Goal: Submit feedback/report problem: Submit feedback/report problem

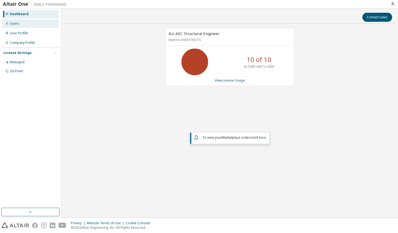
click at [36, 24] on div "Users" at bounding box center [30, 23] width 57 height 9
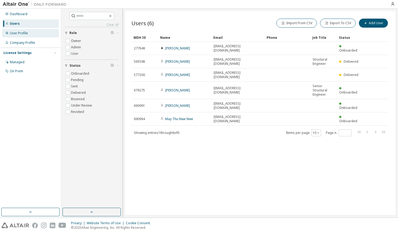
click at [18, 35] on div "User Profile" at bounding box center [19, 33] width 18 height 4
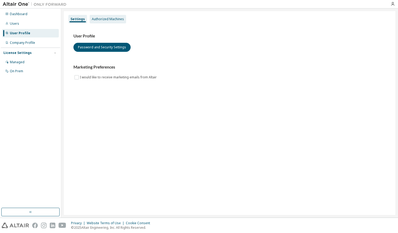
click at [109, 16] on div "Authorized Machines" at bounding box center [108, 19] width 36 height 9
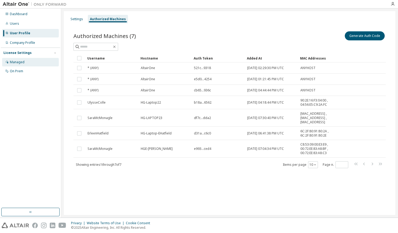
click at [20, 61] on div "Managed" at bounding box center [17, 62] width 15 height 4
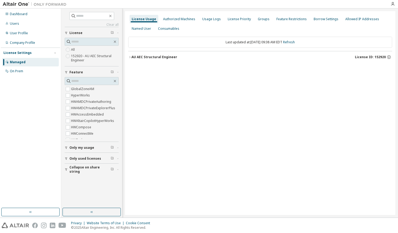
click at [154, 59] on div "AU AEC Structural Engineer License ID: 152920" at bounding box center [261, 57] width 261 height 5
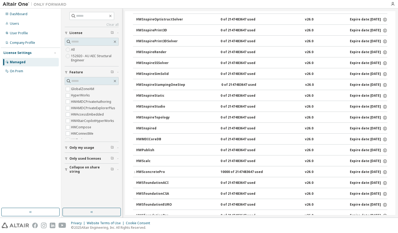
scroll to position [346, 0]
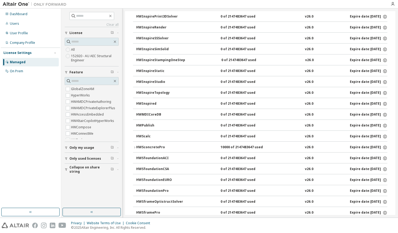
click at [133, 146] on icon "button" at bounding box center [134, 147] width 3 height 3
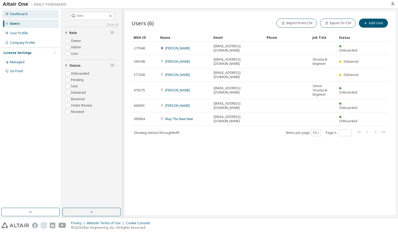
click at [14, 17] on div "Dashboard" at bounding box center [30, 14] width 57 height 9
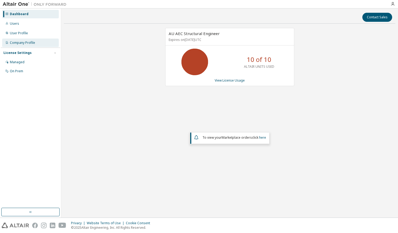
click at [23, 43] on div "Company Profile" at bounding box center [22, 43] width 25 height 4
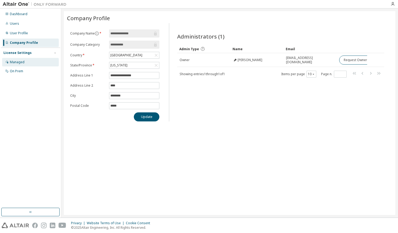
click at [25, 62] on div "Managed" at bounding box center [30, 62] width 57 height 9
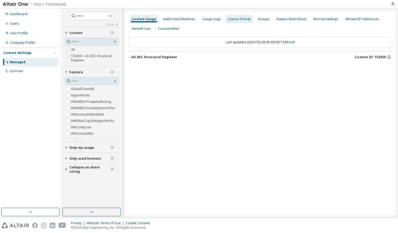
click at [231, 21] on div "License Priority" at bounding box center [239, 19] width 27 height 9
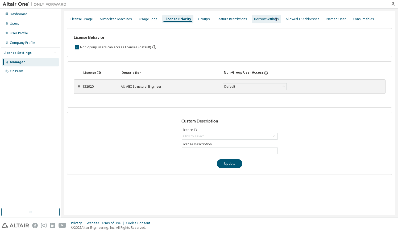
click at [270, 19] on div "Borrow Settings" at bounding box center [266, 19] width 25 height 4
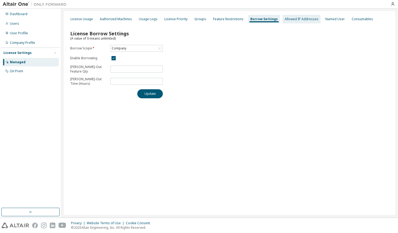
click at [293, 20] on div "Allowed IP Addresses" at bounding box center [302, 19] width 34 height 4
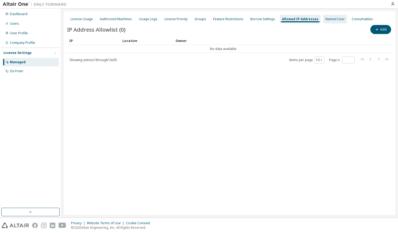
click at [333, 22] on div "Named User" at bounding box center [335, 19] width 24 height 9
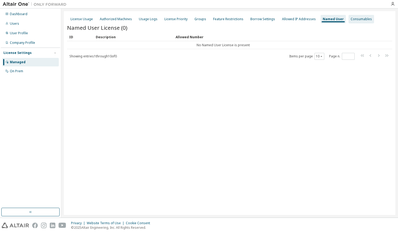
click at [351, 20] on div "Consumables" at bounding box center [361, 19] width 21 height 4
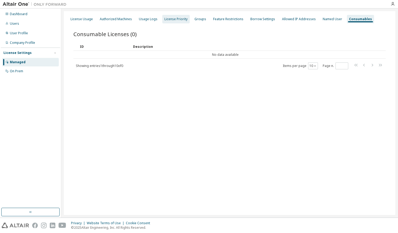
click at [171, 19] on div "License Priority" at bounding box center [175, 19] width 23 height 4
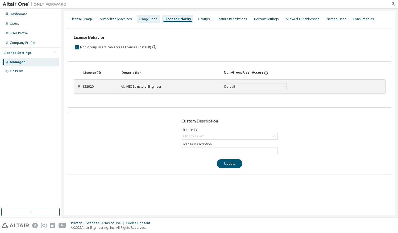
click at [149, 20] on div "Usage Logs" at bounding box center [148, 19] width 19 height 4
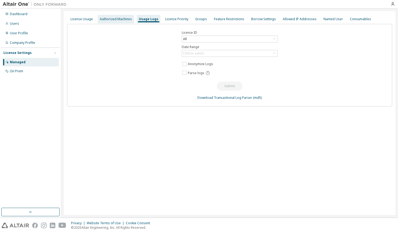
click at [119, 20] on div "Authorized Machines" at bounding box center [116, 19] width 32 height 4
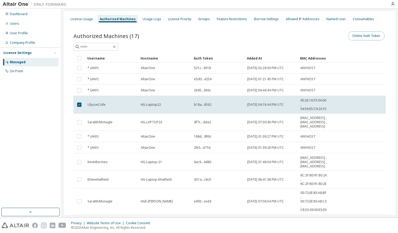
click at [359, 35] on button "Delete Auth Token" at bounding box center [366, 35] width 37 height 9
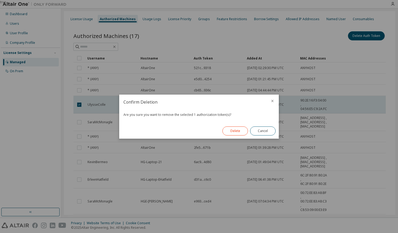
click at [241, 132] on button "Delete" at bounding box center [235, 131] width 26 height 9
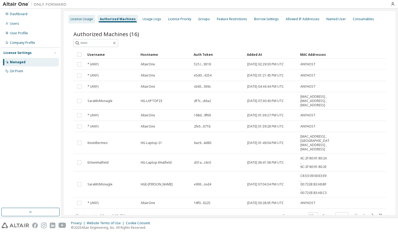
click at [82, 19] on div "License Usage" at bounding box center [81, 19] width 22 height 4
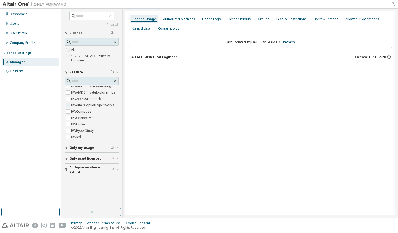
scroll to position [27, 0]
click at [98, 161] on button "Only used licenses" at bounding box center [92, 159] width 54 height 12
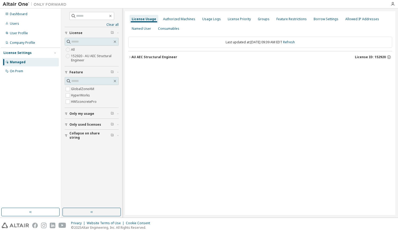
scroll to position [0, 0]
click at [135, 55] on div "AU AEC Structural Engineer License ID: 152920" at bounding box center [261, 57] width 261 height 5
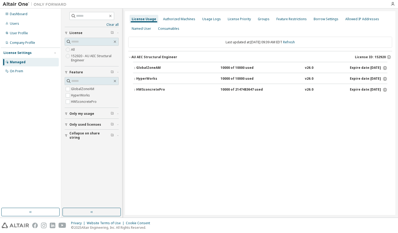
click at [133, 88] on div "GlobalZoneAM 10000 of 10000 used v26.0 Expire date: 2025-10-31 HyperWorks 10000…" at bounding box center [260, 79] width 264 height 35
click at [135, 88] on icon "button" at bounding box center [134, 89] width 3 height 3
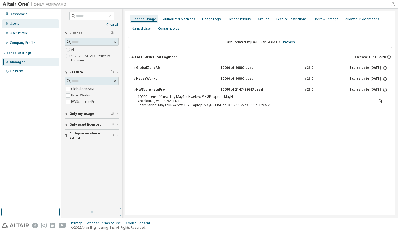
click at [22, 24] on div "Users" at bounding box center [30, 23] width 57 height 9
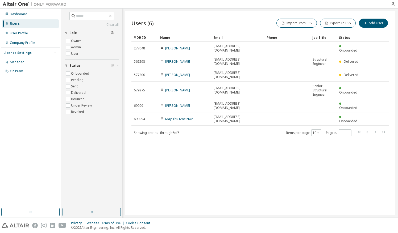
click at [10, 3] on img at bounding box center [36, 4] width 67 height 5
click at [8, 11] on div "Dashboard" at bounding box center [30, 14] width 57 height 9
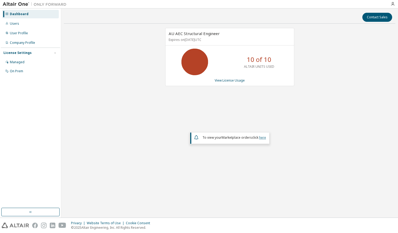
click at [262, 138] on link "here" at bounding box center [262, 137] width 7 height 5
click at [228, 80] on link "View License Usage" at bounding box center [230, 80] width 30 height 5
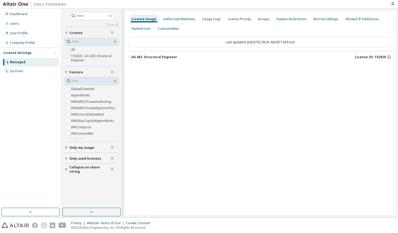
click at [86, 56] on label "152920 - AU AEC Structural Engineer" at bounding box center [95, 58] width 48 height 11
click at [129, 55] on button "AU AEC Structural Engineer License ID: 152920" at bounding box center [260, 57] width 264 height 12
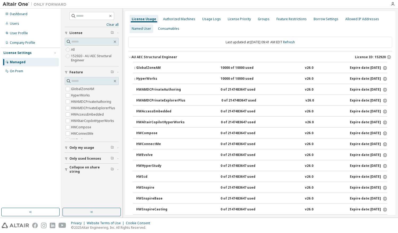
click at [144, 27] on div "Named User" at bounding box center [141, 29] width 19 height 4
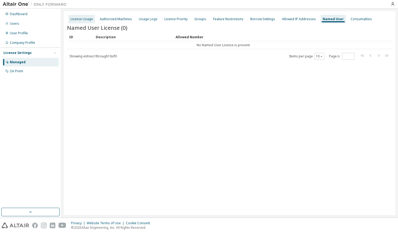
click at [85, 18] on div "License Usage" at bounding box center [81, 19] width 22 height 4
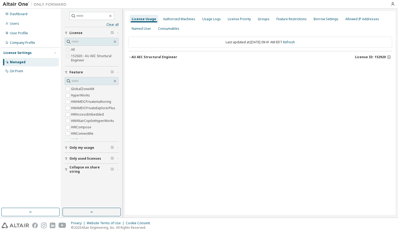
click at [133, 59] on div "AU AEC Structural Engineer License ID: 152920" at bounding box center [261, 57] width 261 height 5
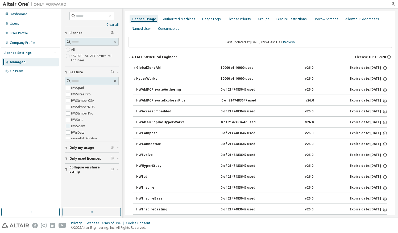
scroll to position [313, 0]
click at [13, 13] on div "Dashboard" at bounding box center [19, 14] width 18 height 4
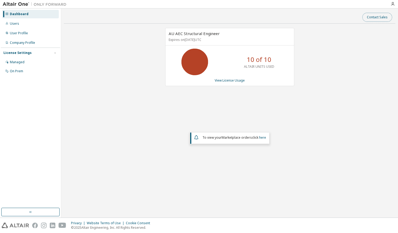
click at [369, 13] on button "Contact Sales" at bounding box center [377, 17] width 30 height 9
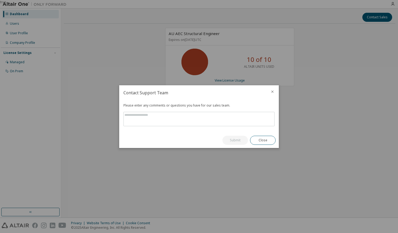
click at [379, 16] on div "true" at bounding box center [199, 116] width 398 height 233
click at [184, 116] on textarea at bounding box center [199, 119] width 151 height 14
type textarea "**********"
click at [226, 141] on button "Submit" at bounding box center [235, 140] width 26 height 9
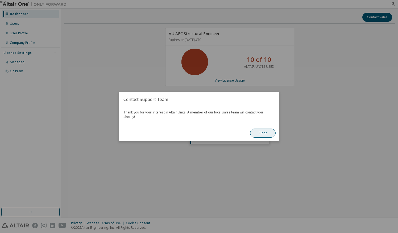
click at [275, 130] on button "Close" at bounding box center [263, 133] width 26 height 9
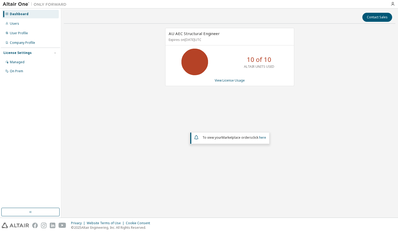
click at [262, 134] on div "To view your Marketplace orders click here" at bounding box center [230, 137] width 73 height 6
click at [265, 138] on link "here" at bounding box center [262, 137] width 7 height 5
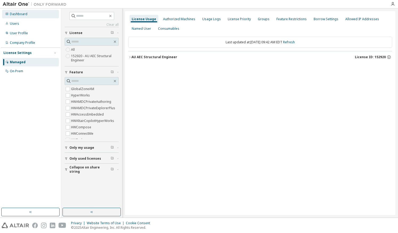
click at [15, 16] on div "Dashboard" at bounding box center [30, 14] width 57 height 9
